Goal: Information Seeking & Learning: Check status

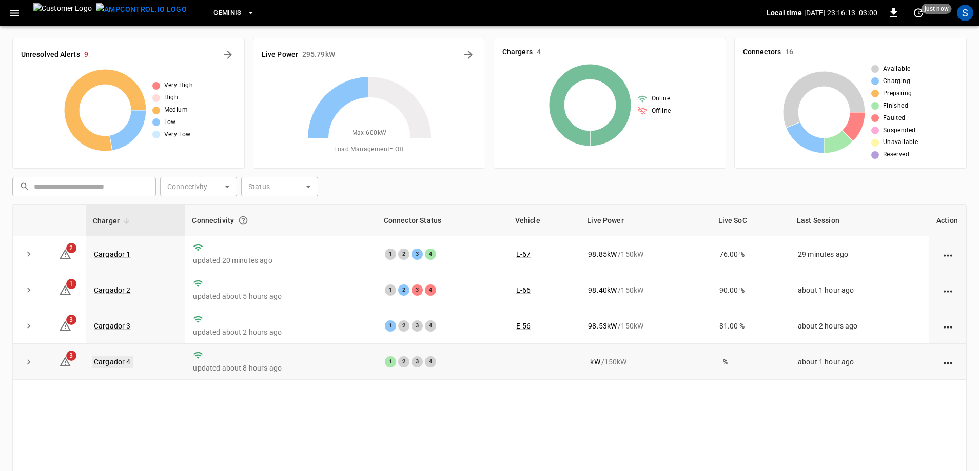
click at [126, 362] on link "Cargador 4" at bounding box center [112, 362] width 41 height 12
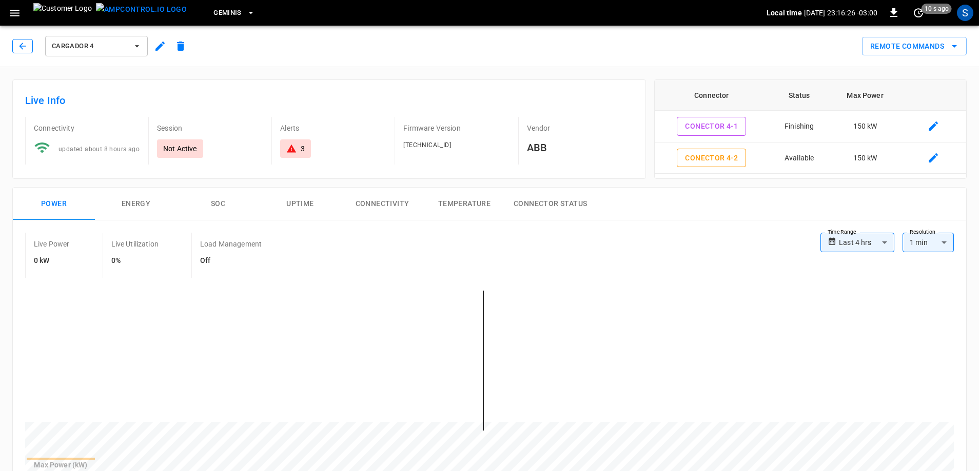
click at [29, 45] on button "button" at bounding box center [22, 46] width 21 height 14
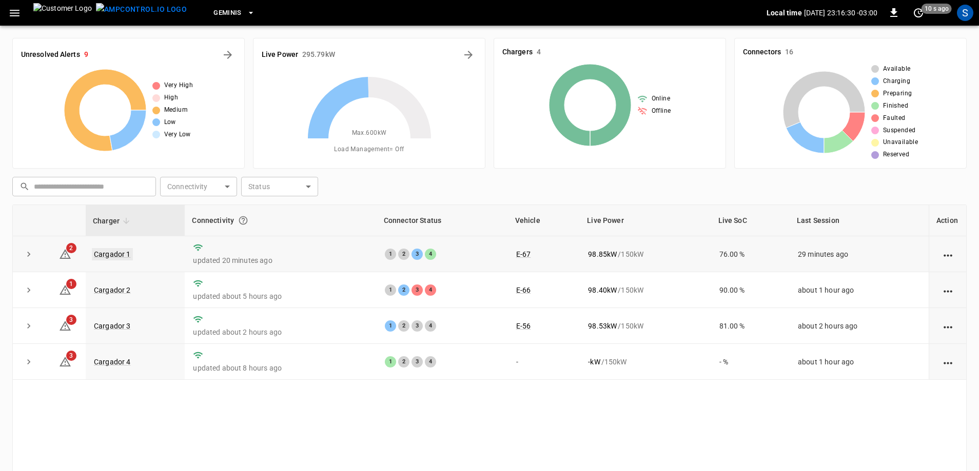
click at [123, 252] on link "Cargador 1" at bounding box center [112, 254] width 41 height 12
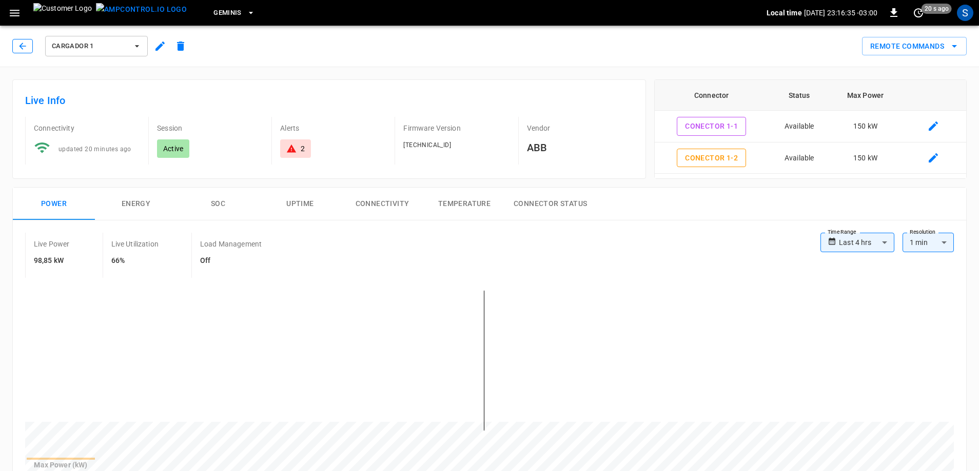
click at [26, 45] on icon "button" at bounding box center [22, 46] width 10 height 10
